Goal: Task Accomplishment & Management: Use online tool/utility

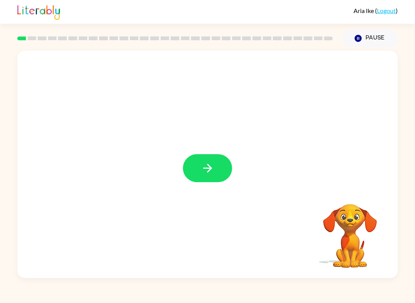
click at [203, 161] on button "button" at bounding box center [207, 168] width 49 height 28
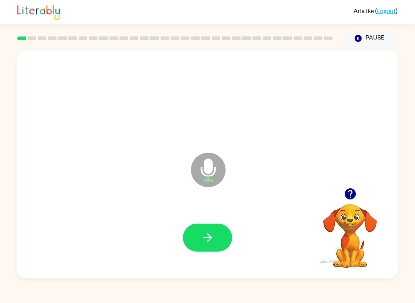
click at [217, 242] on button "button" at bounding box center [207, 238] width 49 height 28
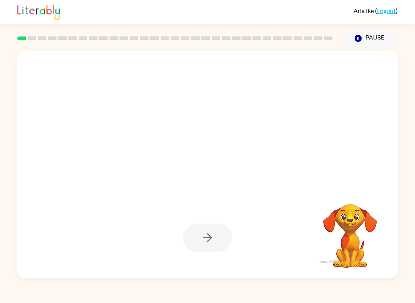
click at [225, 228] on div at bounding box center [207, 238] width 49 height 28
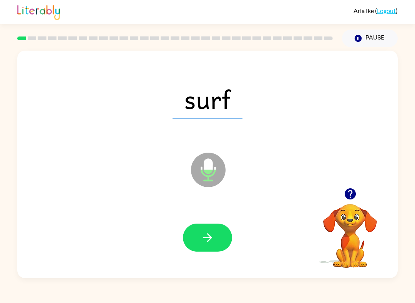
click at [216, 245] on button "button" at bounding box center [207, 238] width 49 height 28
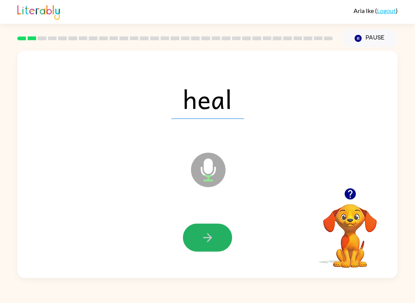
click at [222, 244] on button "button" at bounding box center [207, 238] width 49 height 28
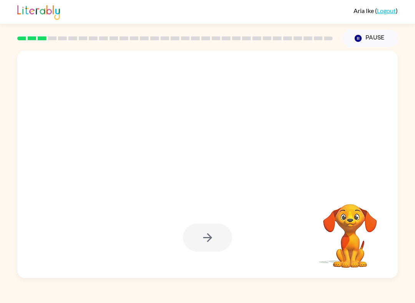
click at [205, 229] on div at bounding box center [207, 238] width 49 height 28
click at [212, 235] on div at bounding box center [207, 238] width 49 height 28
click at [227, 241] on div at bounding box center [207, 238] width 49 height 28
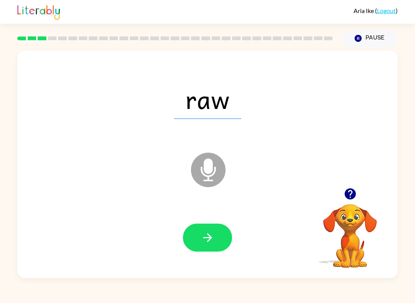
click at [216, 237] on button "button" at bounding box center [207, 238] width 49 height 28
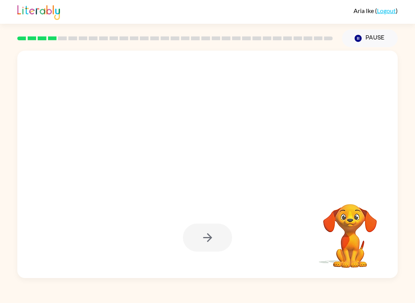
click at [215, 227] on div at bounding box center [207, 238] width 49 height 28
click at [218, 235] on div at bounding box center [207, 238] width 49 height 28
click at [205, 244] on div at bounding box center [207, 238] width 49 height 28
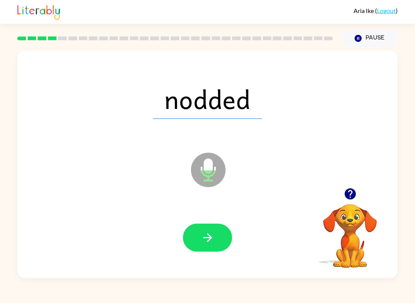
click at [223, 243] on button "button" at bounding box center [207, 238] width 49 height 28
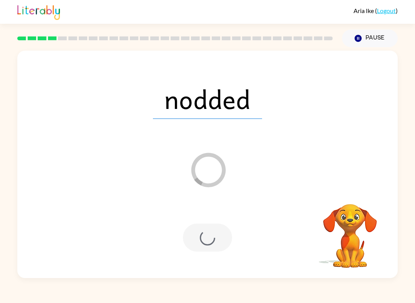
click at [215, 236] on div at bounding box center [207, 238] width 49 height 28
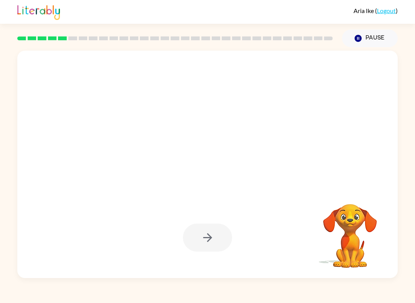
click at [221, 236] on div at bounding box center [207, 238] width 49 height 28
click at [217, 249] on div at bounding box center [207, 238] width 49 height 28
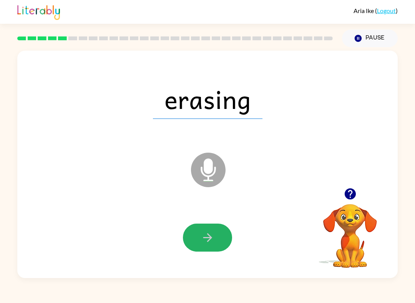
click at [214, 237] on icon "button" at bounding box center [207, 237] width 13 height 13
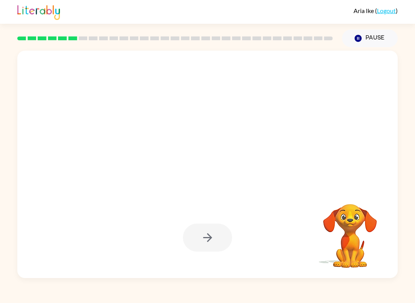
click at [218, 243] on div at bounding box center [207, 238] width 49 height 28
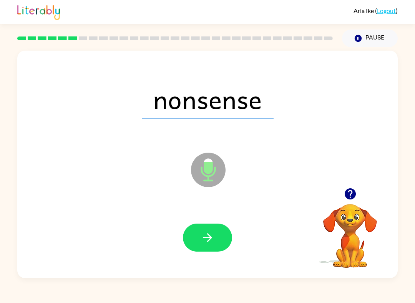
click at [215, 237] on button "button" at bounding box center [207, 238] width 49 height 28
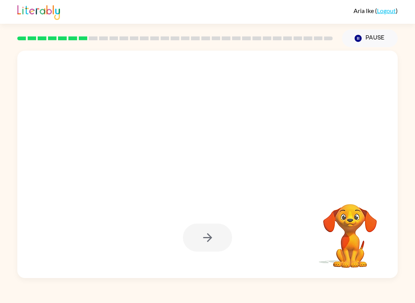
click at [214, 237] on div at bounding box center [207, 238] width 49 height 28
click at [219, 242] on div at bounding box center [207, 238] width 49 height 28
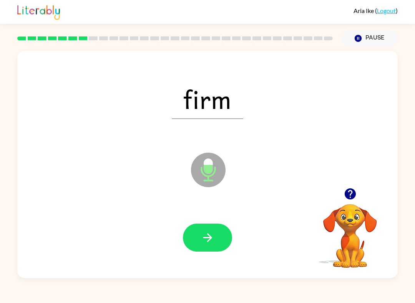
click at [209, 247] on button "button" at bounding box center [207, 238] width 49 height 28
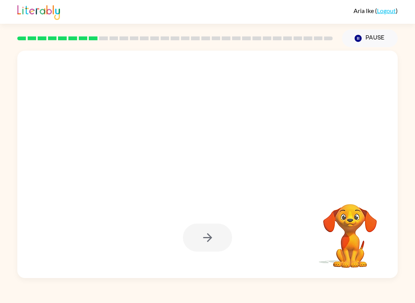
click at [208, 236] on div at bounding box center [207, 238] width 49 height 28
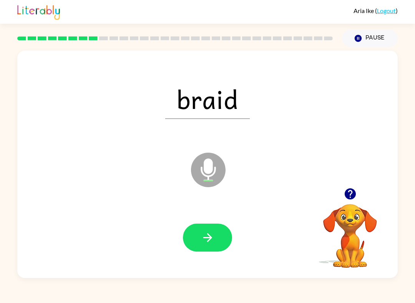
click at [214, 241] on icon "button" at bounding box center [207, 237] width 13 height 13
click at [211, 240] on icon "button" at bounding box center [207, 237] width 13 height 13
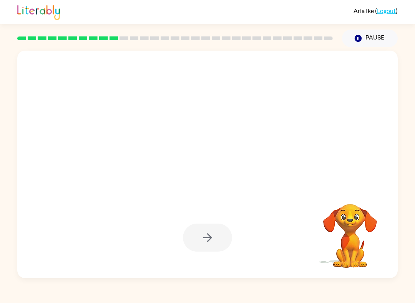
click at [217, 241] on div at bounding box center [207, 238] width 49 height 28
click at [204, 232] on div at bounding box center [207, 238] width 49 height 28
click at [211, 245] on div at bounding box center [207, 238] width 49 height 28
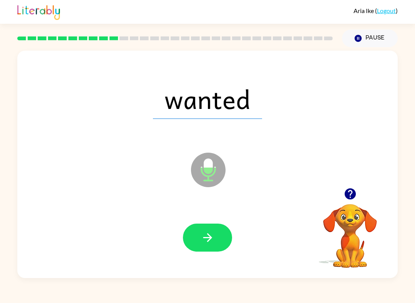
click at [214, 241] on button "button" at bounding box center [207, 238] width 49 height 28
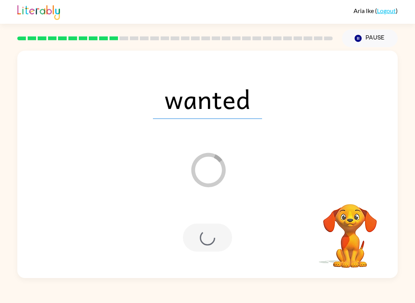
click at [209, 243] on div at bounding box center [207, 238] width 49 height 28
click at [210, 245] on div at bounding box center [207, 238] width 49 height 28
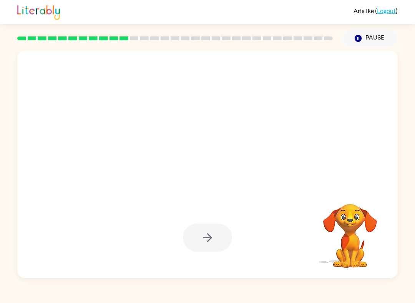
click at [210, 244] on div at bounding box center [207, 238] width 49 height 28
click at [214, 241] on div at bounding box center [207, 238] width 49 height 28
click at [213, 239] on div at bounding box center [207, 238] width 49 height 28
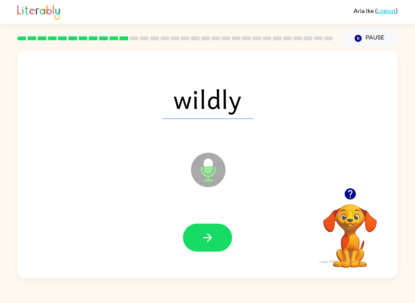
click at [212, 235] on icon "button" at bounding box center [207, 237] width 13 height 13
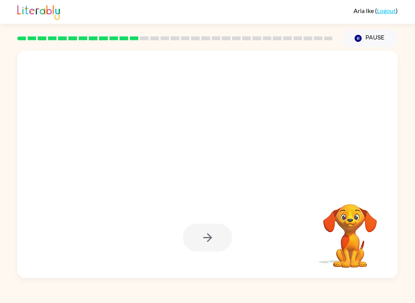
click at [202, 230] on div at bounding box center [207, 238] width 49 height 28
click at [204, 240] on div at bounding box center [207, 238] width 49 height 28
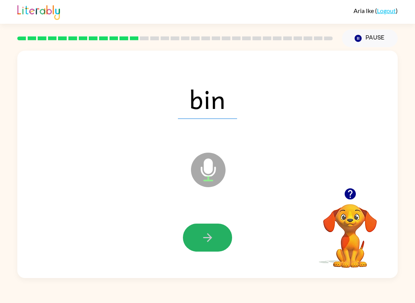
click at [209, 234] on icon "button" at bounding box center [207, 237] width 13 height 13
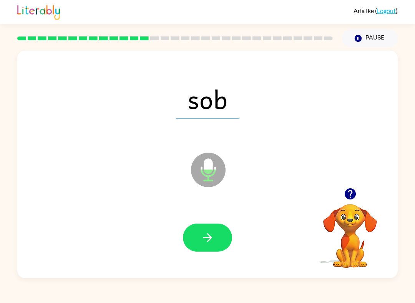
click at [214, 235] on icon "button" at bounding box center [207, 237] width 13 height 13
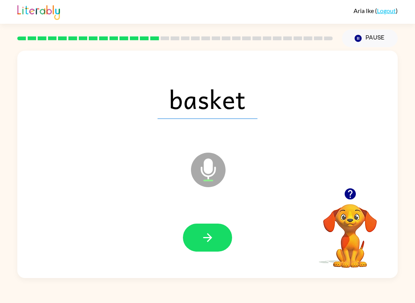
click at [208, 241] on icon "button" at bounding box center [207, 238] width 9 height 9
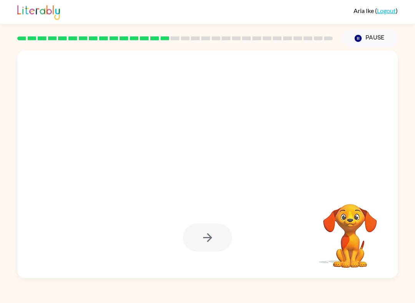
click at [217, 240] on div at bounding box center [207, 238] width 49 height 28
click at [224, 235] on div at bounding box center [207, 238] width 49 height 28
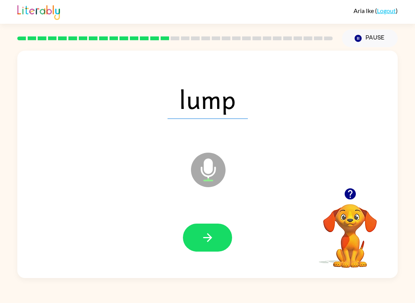
click at [221, 239] on button "button" at bounding box center [207, 238] width 49 height 28
click at [216, 240] on button "button" at bounding box center [207, 238] width 49 height 28
click at [196, 230] on button "button" at bounding box center [207, 238] width 49 height 28
click at [214, 244] on icon "button" at bounding box center [207, 237] width 13 height 13
click at [218, 241] on button "button" at bounding box center [207, 238] width 49 height 28
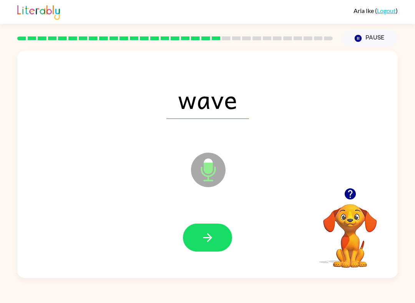
click at [211, 237] on icon "button" at bounding box center [207, 237] width 13 height 13
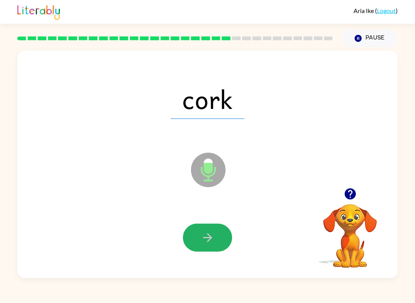
click at [209, 238] on icon "button" at bounding box center [207, 238] width 9 height 9
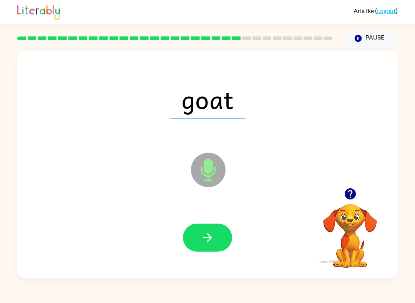
click at [206, 242] on icon "button" at bounding box center [207, 237] width 13 height 13
click at [214, 238] on button "button" at bounding box center [207, 238] width 49 height 28
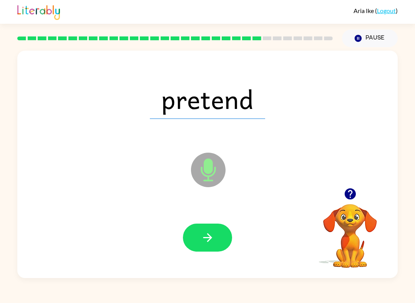
click at [214, 244] on icon "button" at bounding box center [207, 237] width 13 height 13
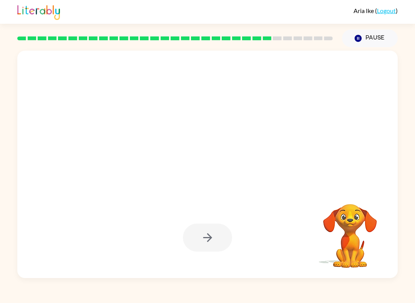
click at [220, 227] on div at bounding box center [207, 238] width 49 height 28
click at [213, 239] on div at bounding box center [207, 238] width 49 height 28
click at [213, 241] on div at bounding box center [207, 238] width 49 height 28
click at [212, 235] on div at bounding box center [207, 238] width 49 height 28
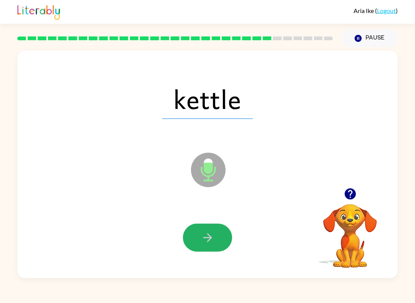
click at [211, 237] on icon "button" at bounding box center [207, 237] width 13 height 13
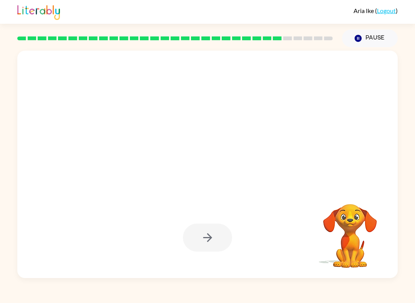
click at [195, 236] on div at bounding box center [207, 238] width 49 height 28
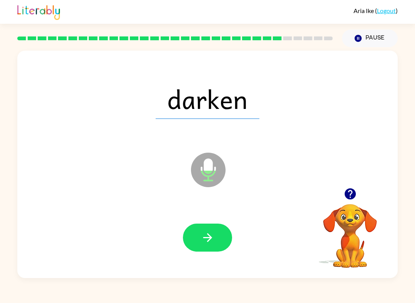
click at [211, 226] on button "button" at bounding box center [207, 238] width 49 height 28
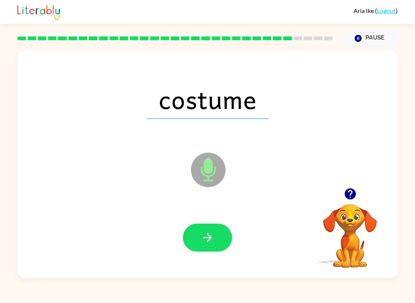
click at [208, 239] on icon "button" at bounding box center [207, 237] width 13 height 13
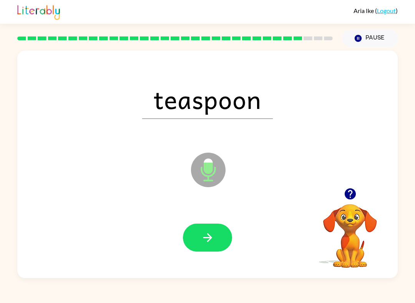
click at [221, 241] on button "button" at bounding box center [207, 238] width 49 height 28
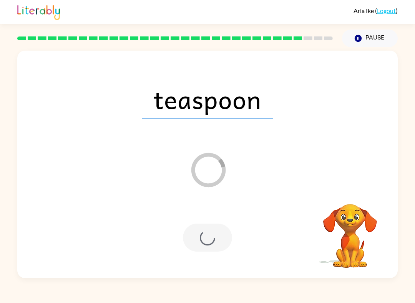
click at [217, 242] on div at bounding box center [207, 238] width 49 height 28
click at [216, 241] on div at bounding box center [207, 238] width 49 height 28
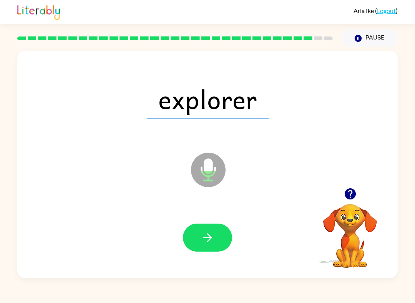
click at [221, 242] on button "button" at bounding box center [207, 238] width 49 height 28
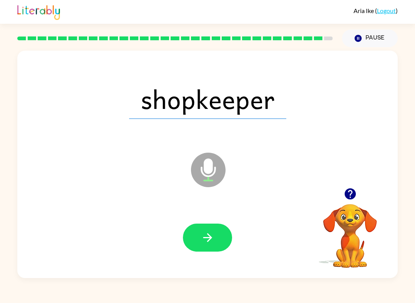
click at [227, 240] on button "button" at bounding box center [207, 238] width 49 height 28
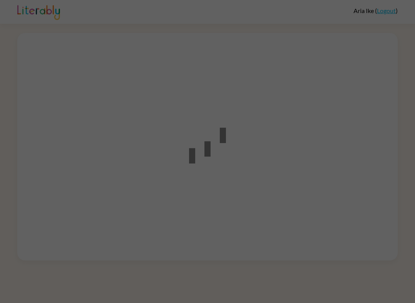
click at [390, 108] on div at bounding box center [207, 151] width 415 height 303
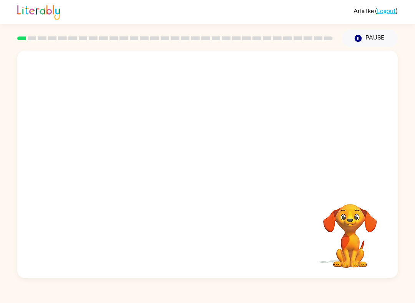
click at [361, 231] on video "Your browser must support playing .mp4 files to use Literably. Please try using…" at bounding box center [350, 230] width 77 height 77
click at [25, 31] on div at bounding box center [175, 38] width 325 height 27
click at [355, 232] on video "Your browser must support playing .mp4 files to use Literably. Please try using…" at bounding box center [350, 230] width 77 height 77
click at [207, 173] on icon "button" at bounding box center [207, 168] width 13 height 13
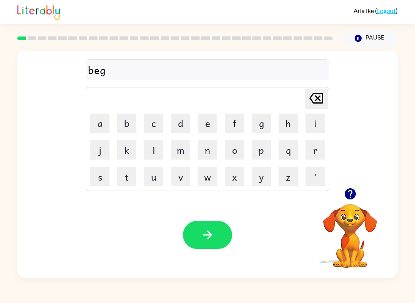
click at [216, 222] on button "button" at bounding box center [207, 235] width 49 height 28
click at [209, 231] on icon "button" at bounding box center [207, 235] width 13 height 13
click at [224, 242] on button "button" at bounding box center [207, 235] width 49 height 28
click at [218, 234] on button "button" at bounding box center [207, 235] width 49 height 28
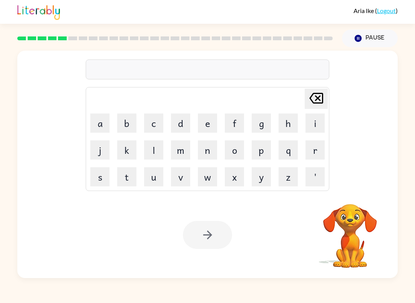
click at [381, 244] on video "Your browser must support playing .mp4 files to use Literably. Please try using…" at bounding box center [350, 230] width 77 height 77
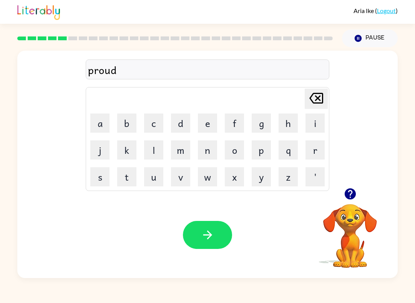
click at [214, 229] on icon "button" at bounding box center [207, 235] width 13 height 13
click at [215, 229] on button "button" at bounding box center [207, 235] width 49 height 28
click at [229, 239] on button "button" at bounding box center [207, 235] width 49 height 28
click at [220, 242] on button "button" at bounding box center [207, 235] width 49 height 28
click at [211, 237] on icon "button" at bounding box center [207, 235] width 13 height 13
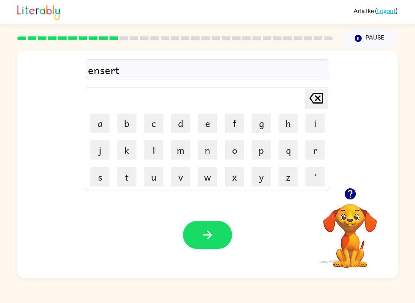
click at [216, 247] on button "button" at bounding box center [207, 235] width 49 height 28
click at [205, 234] on icon "button" at bounding box center [207, 235] width 13 height 13
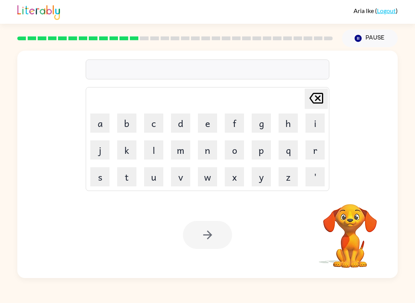
click at [368, 247] on video "Your browser must support playing .mp4 files to use Literably. Please try using…" at bounding box center [350, 230] width 77 height 77
click at [361, 239] on video "Your browser must support playing .mp4 files to use Literably. Please try using…" at bounding box center [350, 230] width 77 height 77
click at [354, 234] on video "Your browser must support playing .mp4 files to use Literably. Please try using…" at bounding box center [350, 230] width 77 height 77
click at [357, 233] on video "Your browser must support playing .mp4 files to use Literably. Please try using…" at bounding box center [350, 230] width 77 height 77
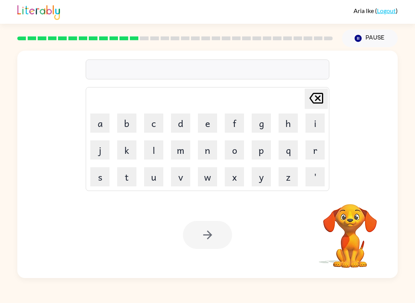
click at [357, 233] on video "Your browser must support playing .mp4 files to use Literably. Please try using…" at bounding box center [350, 230] width 77 height 77
click at [353, 251] on video "Your browser must support playing .mp4 files to use Literably. Please try using…" at bounding box center [350, 230] width 77 height 77
click at [355, 225] on video "Your browser must support playing .mp4 files to use Literably. Please try using…" at bounding box center [350, 230] width 77 height 77
click at [352, 247] on video "Your browser must support playing .mp4 files to use Literably. Please try using…" at bounding box center [350, 230] width 77 height 77
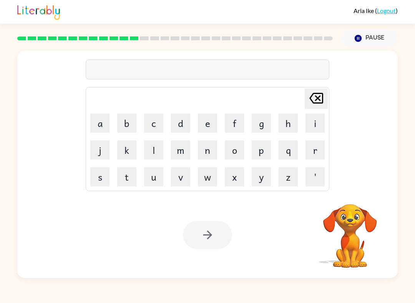
click at [352, 247] on video "Your browser must support playing .mp4 files to use Literably. Please try using…" at bounding box center [350, 230] width 77 height 77
click at [355, 246] on video "Your browser must support playing .mp4 files to use Literably. Please try using…" at bounding box center [350, 230] width 77 height 77
click at [366, 239] on video "Your browser must support playing .mp4 files to use Literably. Please try using…" at bounding box center [350, 230] width 77 height 77
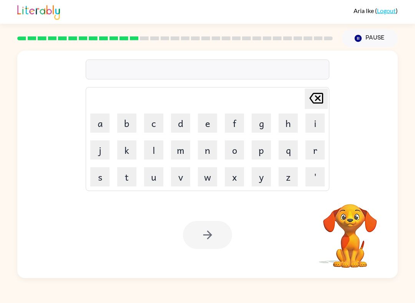
click at [360, 44] on button "Pause Pause" at bounding box center [370, 39] width 56 height 18
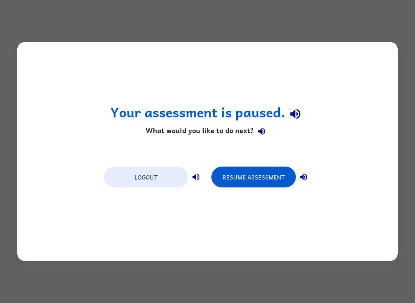
click at [278, 180] on button "Resume Assessment" at bounding box center [253, 177] width 85 height 21
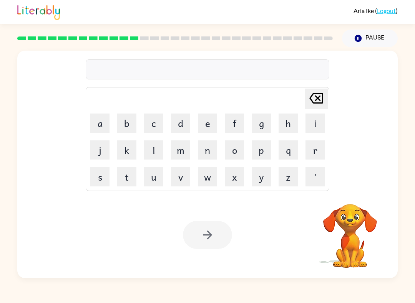
click at [358, 224] on video "Your browser must support playing .mp4 files to use Literably. Please try using…" at bounding box center [350, 230] width 77 height 77
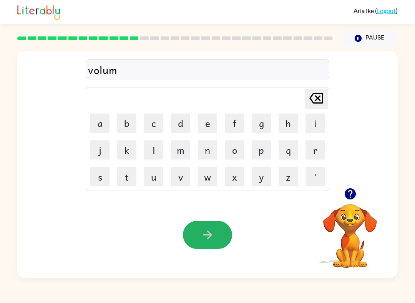
click at [218, 229] on button "button" at bounding box center [207, 235] width 49 height 28
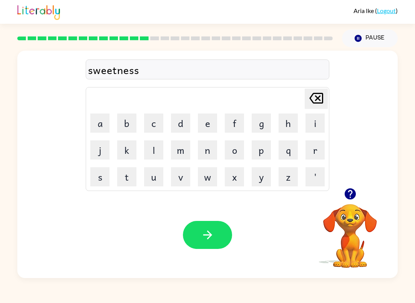
click at [223, 231] on button "button" at bounding box center [207, 235] width 49 height 28
click at [231, 232] on button "button" at bounding box center [207, 235] width 49 height 28
click at [227, 245] on button "button" at bounding box center [207, 235] width 49 height 28
click at [217, 224] on button "button" at bounding box center [207, 235] width 49 height 28
click at [214, 239] on icon "button" at bounding box center [207, 235] width 13 height 13
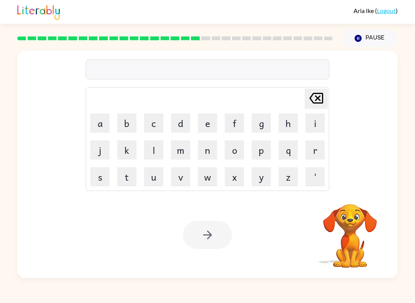
click at [103, 174] on button "s" at bounding box center [99, 176] width 19 height 19
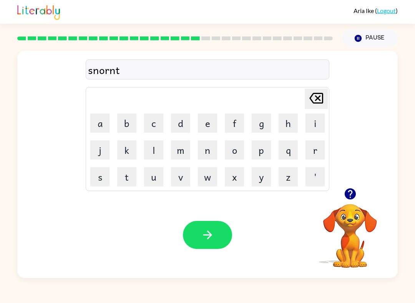
click at [203, 239] on icon "button" at bounding box center [207, 235] width 13 height 13
click at [215, 234] on button "button" at bounding box center [207, 235] width 49 height 28
click at [213, 242] on icon "button" at bounding box center [207, 235] width 13 height 13
click at [202, 239] on icon "button" at bounding box center [207, 235] width 13 height 13
click at [221, 235] on button "button" at bounding box center [207, 235] width 49 height 28
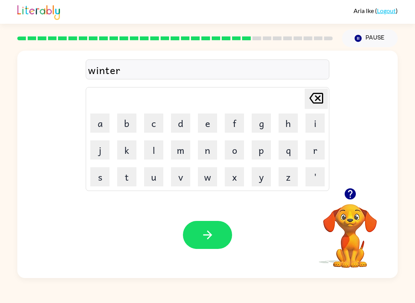
click at [197, 234] on button "button" at bounding box center [207, 235] width 49 height 28
click at [206, 230] on icon "button" at bounding box center [207, 235] width 13 height 13
click at [220, 242] on button "button" at bounding box center [207, 235] width 49 height 28
click at [219, 240] on button "button" at bounding box center [207, 235] width 49 height 28
click at [220, 240] on button "button" at bounding box center [207, 235] width 49 height 28
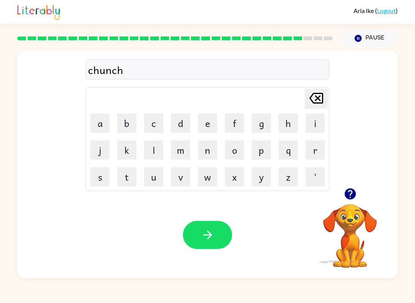
click at [222, 241] on button "button" at bounding box center [207, 235] width 49 height 28
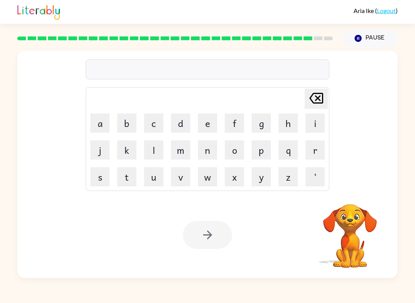
click at [311, 46] on div at bounding box center [175, 38] width 325 height 27
click at [310, 45] on div at bounding box center [175, 38] width 325 height 27
click at [308, 41] on div at bounding box center [175, 38] width 325 height 27
click at [319, 97] on icon "Delete Delete last character input" at bounding box center [316, 98] width 18 height 18
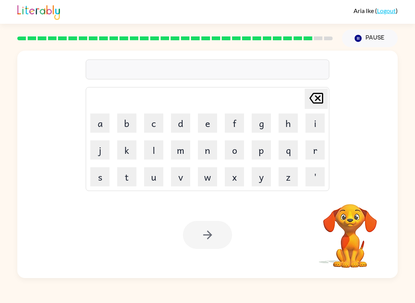
click at [319, 97] on icon "Delete Delete last character input" at bounding box center [316, 98] width 18 height 18
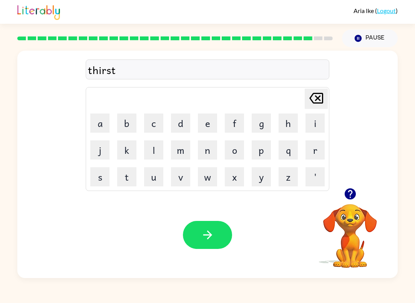
click at [221, 229] on button "button" at bounding box center [207, 235] width 49 height 28
click at [219, 237] on button "button" at bounding box center [207, 235] width 49 height 28
